Goal: Task Accomplishment & Management: Manage account settings

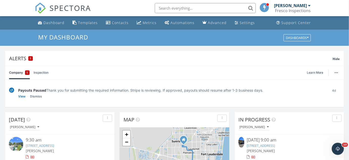
click at [43, 97] on div "Payouts Paused Thank you for submitting the required information. Stripe is rev…" at bounding box center [171, 92] width 307 height 11
click at [40, 97] on link "Dismiss" at bounding box center [36, 96] width 12 height 5
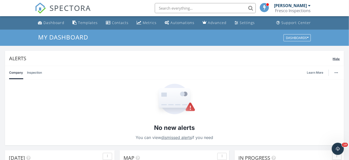
click at [340, 59] on span "Hide" at bounding box center [336, 59] width 7 height 4
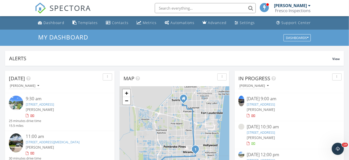
click at [67, 109] on div "[PERSON_NAME]" at bounding box center [64, 109] width 77 height 5
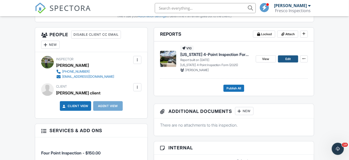
scroll to position [184, 0]
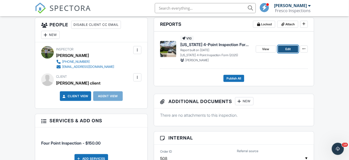
click at [289, 48] on span "Edit" at bounding box center [288, 49] width 5 height 5
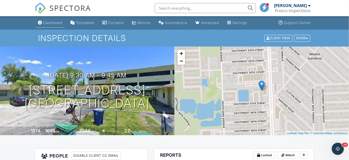
click at [56, 24] on div "Dashboard" at bounding box center [52, 22] width 19 height 4
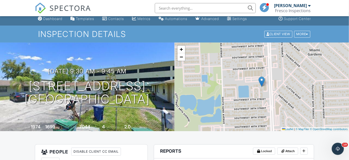
scroll to position [138, 0]
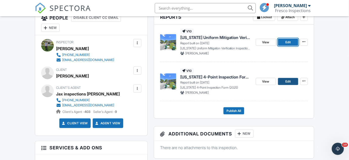
click at [281, 83] on link "Edit" at bounding box center [288, 81] width 20 height 7
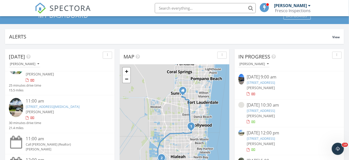
scroll to position [21, 0]
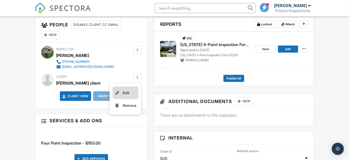
click at [134, 92] on li "Edit" at bounding box center [126, 92] width 26 height 13
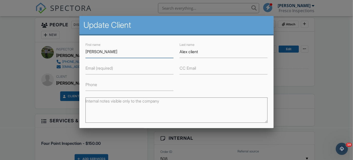
paste input "[PERSON_NAME]"
click at [118, 52] on input "[PERSON_NAME]" at bounding box center [129, 51] width 88 height 12
drag, startPoint x: 101, startPoint y: 51, endPoint x: 116, endPoint y: 52, distance: 14.9
click at [116, 52] on input "[PERSON_NAME]" at bounding box center [129, 51] width 88 height 12
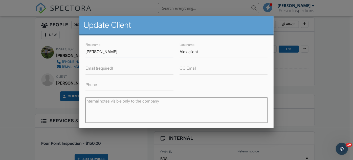
type input "[PERSON_NAME]"
click at [247, 54] on input "Alex client" at bounding box center [223, 51] width 88 height 12
paste input "LI"
paste input "text"
type input "LI"
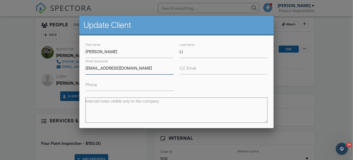
type input "[EMAIL_ADDRESS][DOMAIN_NAME]"
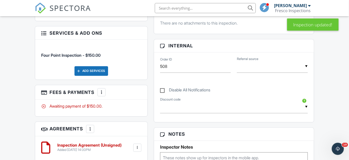
scroll to position [275, 0]
click at [161, 86] on input "Disable All Notifications" at bounding box center [161, 87] width 3 height 3
checkbox input "true"
click at [104, 92] on div at bounding box center [101, 92] width 5 height 5
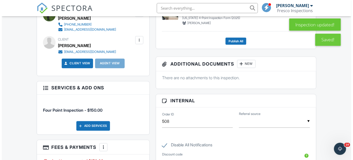
scroll to position [330, 0]
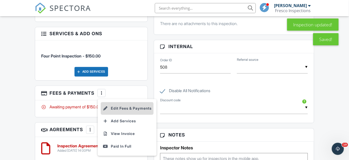
click at [107, 104] on li "Edit Fees & Payments" at bounding box center [127, 108] width 53 height 13
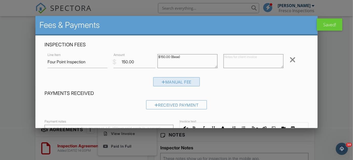
click at [156, 80] on div "Manual Fee" at bounding box center [176, 81] width 47 height 9
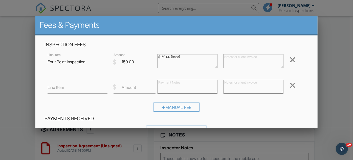
click at [125, 87] on label "Amount" at bounding box center [129, 87] width 14 height 6
click at [125, 87] on input "Amount" at bounding box center [134, 87] width 42 height 12
type input "-25"
click at [90, 89] on input "Line Item" at bounding box center [78, 87] width 60 height 12
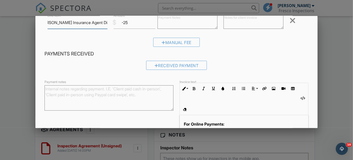
scroll to position [104, 0]
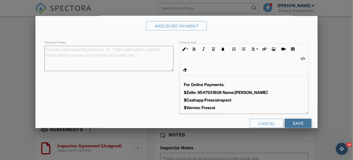
type input "[PERSON_NAME] Insurance Agent Discount"
click at [288, 119] on input "Save" at bounding box center [298, 123] width 27 height 9
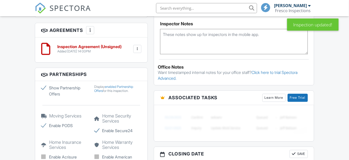
click at [100, 29] on h3 "Agreements More Add Agreement Edit Agreement Templates" at bounding box center [91, 30] width 112 height 14
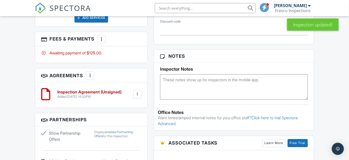
scroll to position [408, 0]
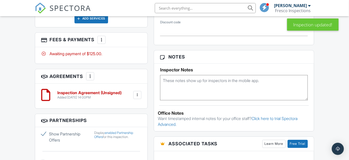
click at [103, 37] on div at bounding box center [101, 39] width 5 height 5
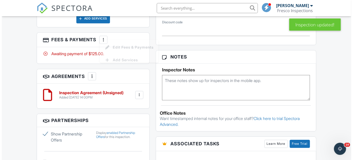
scroll to position [0, 0]
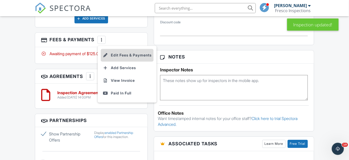
click at [122, 49] on li "Edit Fees & Payments" at bounding box center [127, 55] width 53 height 13
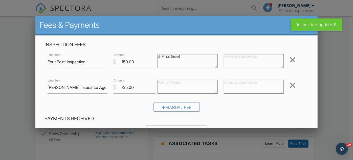
click at [290, 87] on div at bounding box center [292, 85] width 6 height 8
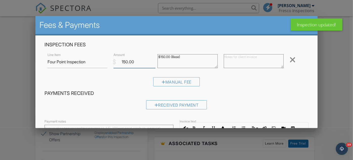
drag, startPoint x: 147, startPoint y: 64, endPoint x: 90, endPoint y: 61, distance: 56.4
click at [90, 61] on div "Line Item Four Point Inspection $ Amount 150.00 $150.00 (Base) Remove" at bounding box center [176, 62] width 264 height 20
type input "125"
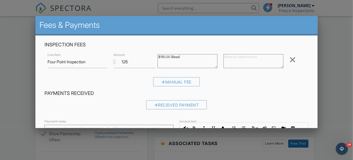
drag, startPoint x: 182, startPoint y: 65, endPoint x: 112, endPoint y: 56, distance: 70.3
click at [112, 56] on div "Line Item Four Point Inspection $ Amount 125 $150.00 (Base) Remove" at bounding box center [176, 62] width 264 height 20
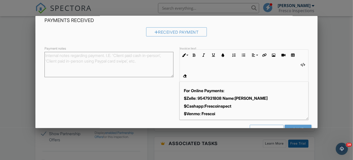
scroll to position [79, 0]
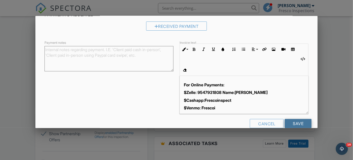
click at [294, 119] on input "Save" at bounding box center [298, 123] width 27 height 9
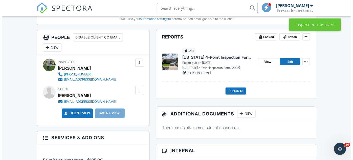
scroll to position [224, 0]
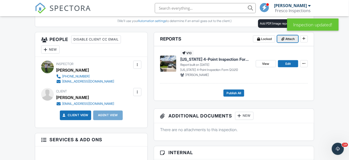
click at [288, 41] on button "Attach" at bounding box center [288, 38] width 21 height 7
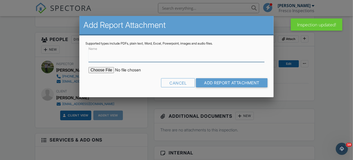
drag, startPoint x: 146, startPoint y: 56, endPoint x: 132, endPoint y: 61, distance: 14.7
click at [146, 56] on input "Name" at bounding box center [176, 56] width 176 height 12
click at [101, 70] on input "file" at bounding box center [131, 70] width 86 height 6
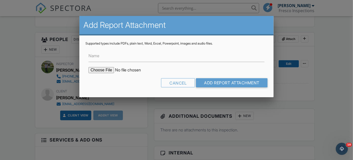
type input "C:\fakepath\5347 NW 106th Ct-roofing permits.pdf"
click at [138, 59] on input "Name" at bounding box center [176, 56] width 176 height 12
type input "Re-Roofing Permit"
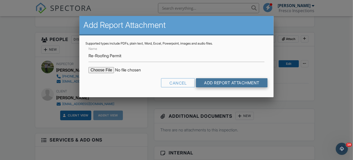
click at [214, 83] on input "Add Report Attachment" at bounding box center [232, 82] width 72 height 9
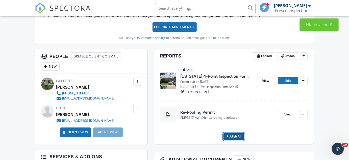
click at [228, 136] on span "Publish All" at bounding box center [234, 136] width 15 height 5
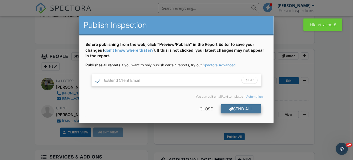
click at [234, 110] on div "Send All" at bounding box center [241, 108] width 40 height 9
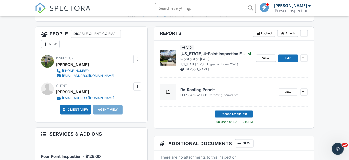
click at [54, 43] on div "New" at bounding box center [50, 44] width 18 height 8
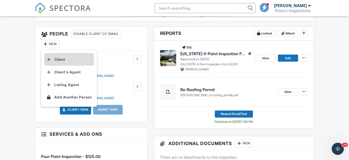
click at [68, 56] on li "Client" at bounding box center [69, 59] width 50 height 13
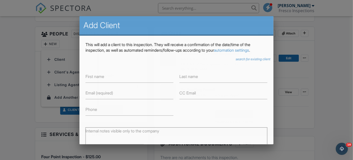
click at [52, 46] on div at bounding box center [176, 75] width 353 height 200
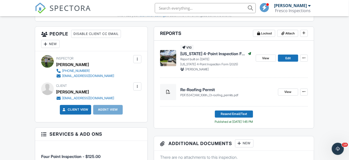
click at [52, 43] on div "New" at bounding box center [50, 44] width 18 height 8
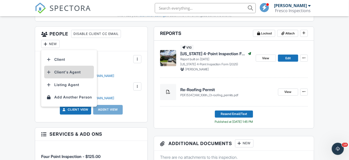
click at [77, 73] on li "Client's Agent" at bounding box center [69, 72] width 50 height 13
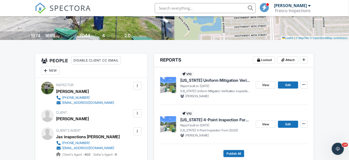
scroll to position [115, 0]
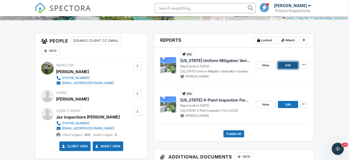
click at [283, 67] on link "Edit" at bounding box center [288, 65] width 20 height 7
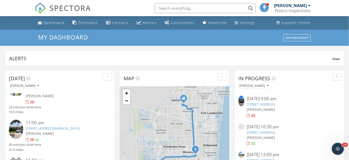
scroll to position [21, 0]
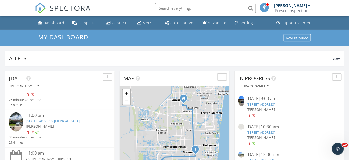
click at [65, 138] on div "11:00 am 5347 NW 106th Ct, Doral, FL 33178 Sebastian Hazelton 30 minutes drive …" at bounding box center [60, 128] width 102 height 32
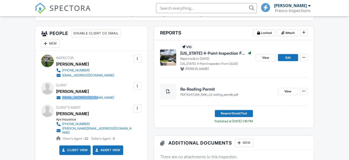
click at [62, 98] on div "Client YI YING LI lam_moko@icloud.com" at bounding box center [97, 91] width 82 height 18
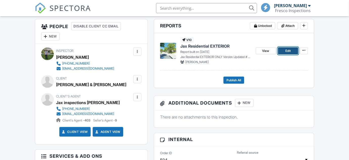
click at [292, 48] on link "Edit" at bounding box center [288, 50] width 20 height 7
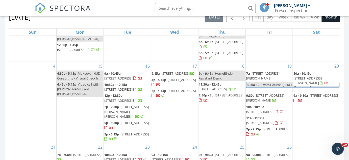
scroll to position [161, 0]
